Goal: Task Accomplishment & Management: Use online tool/utility

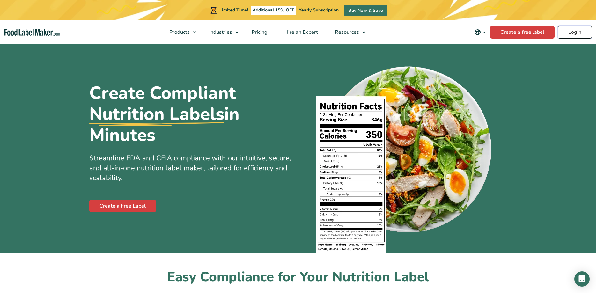
click at [574, 34] on link "Login" at bounding box center [575, 32] width 34 height 13
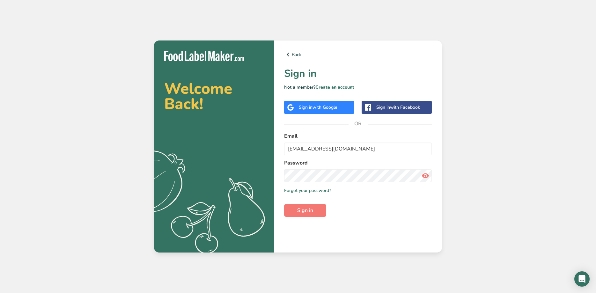
click at [427, 175] on icon at bounding box center [425, 175] width 8 height 11
click at [425, 176] on icon at bounding box center [425, 175] width 8 height 11
click at [314, 208] on button "Sign in" at bounding box center [305, 210] width 42 height 13
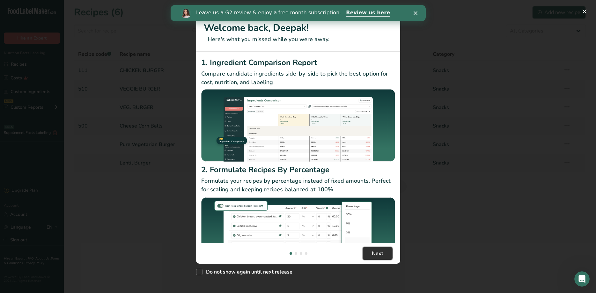
click at [378, 254] on span "Next" at bounding box center [377, 254] width 11 height 8
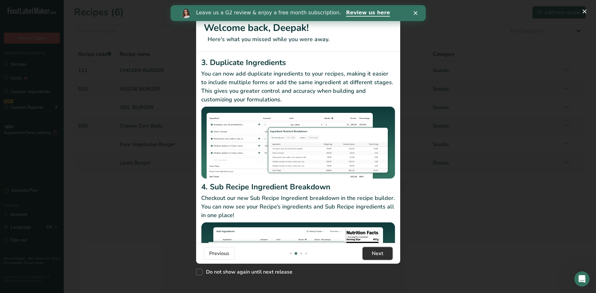
click at [378, 254] on span "Next" at bounding box center [377, 254] width 11 height 8
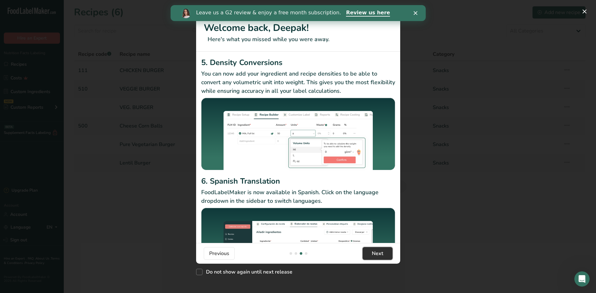
click at [378, 254] on span "Next" at bounding box center [377, 254] width 11 height 8
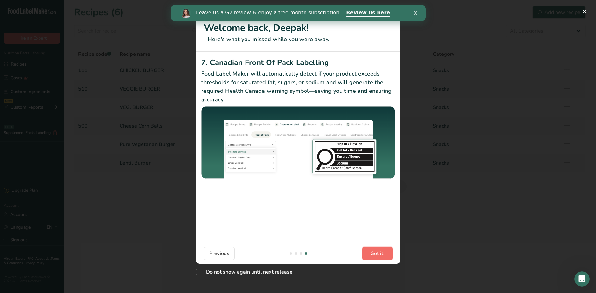
click at [378, 254] on span "Got it!" at bounding box center [377, 254] width 14 height 8
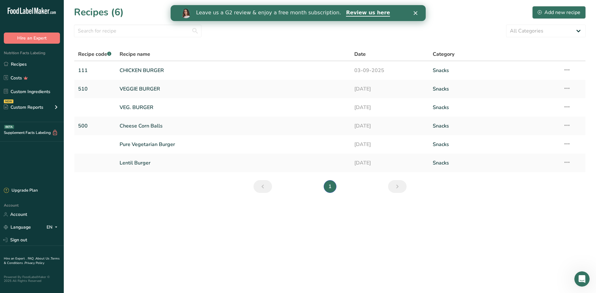
scroll to position [0, 612]
click at [415, 14] on polygon "Close" at bounding box center [415, 13] width 4 height 4
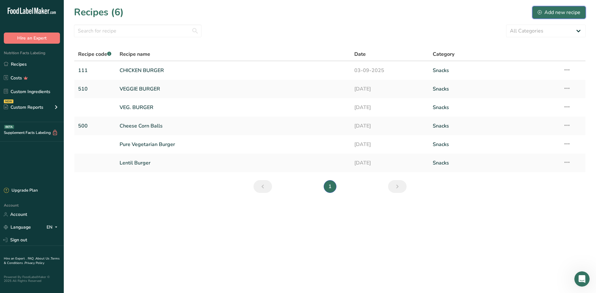
click at [555, 11] on div "Add new recipe" at bounding box center [559, 13] width 43 height 8
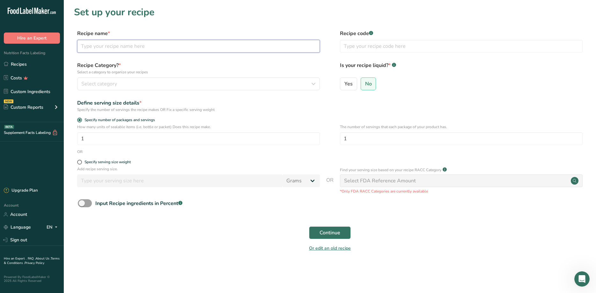
click at [108, 48] on input "text" at bounding box center [198, 46] width 243 height 13
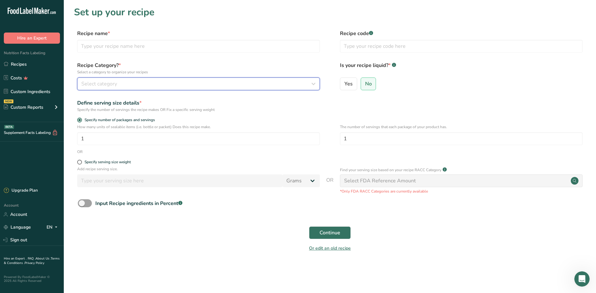
click at [154, 84] on div "Select category" at bounding box center [196, 84] width 231 height 8
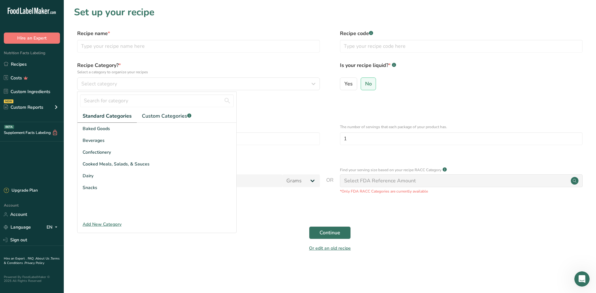
click at [177, 64] on label "Recipe Category? * Select a category to organize your recipes" at bounding box center [198, 68] width 243 height 13
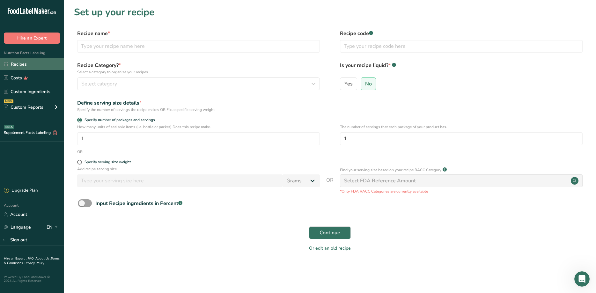
click at [26, 64] on link "Recipes" at bounding box center [32, 64] width 64 height 12
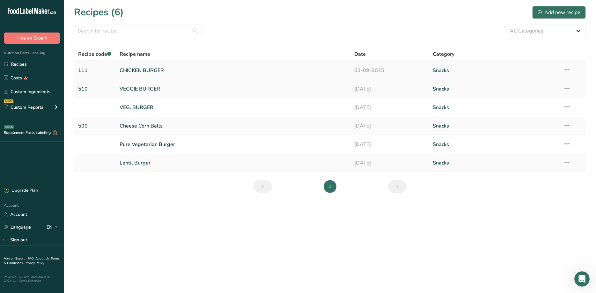
click at [145, 71] on link "CHICKEN BURGER" at bounding box center [233, 70] width 227 height 13
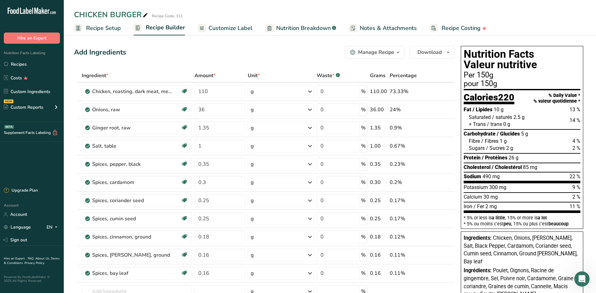
click at [191, 48] on div "Add Ingredients Manage Recipe Delete Recipe Duplicate Recipe Scale Recipe Save …" at bounding box center [264, 52] width 380 height 13
click at [448, 53] on icon "button" at bounding box center [447, 52] width 5 height 8
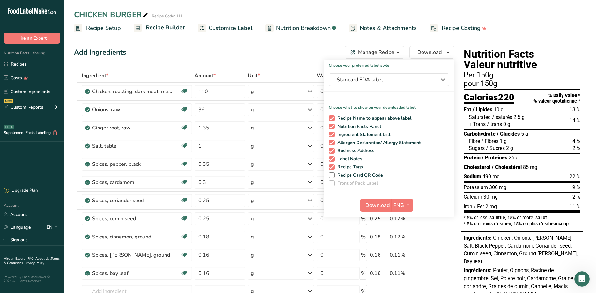
click at [262, 57] on div "Add Ingredients Manage Recipe Delete Recipe Duplicate Recipe Scale Recipe Save …" at bounding box center [264, 52] width 380 height 13
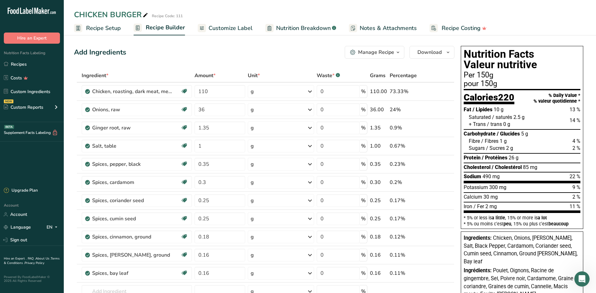
click at [173, 50] on div "Add Ingredients Manage Recipe Delete Recipe Duplicate Recipe Scale Recipe Save …" at bounding box center [264, 52] width 380 height 13
click at [22, 62] on link "Recipes" at bounding box center [32, 64] width 64 height 12
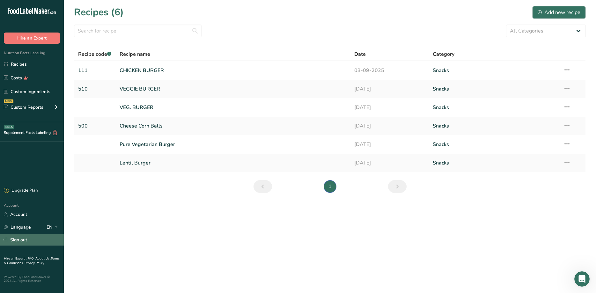
click at [20, 240] on link "Sign out" at bounding box center [32, 239] width 64 height 11
